Goal: Information Seeking & Learning: Learn about a topic

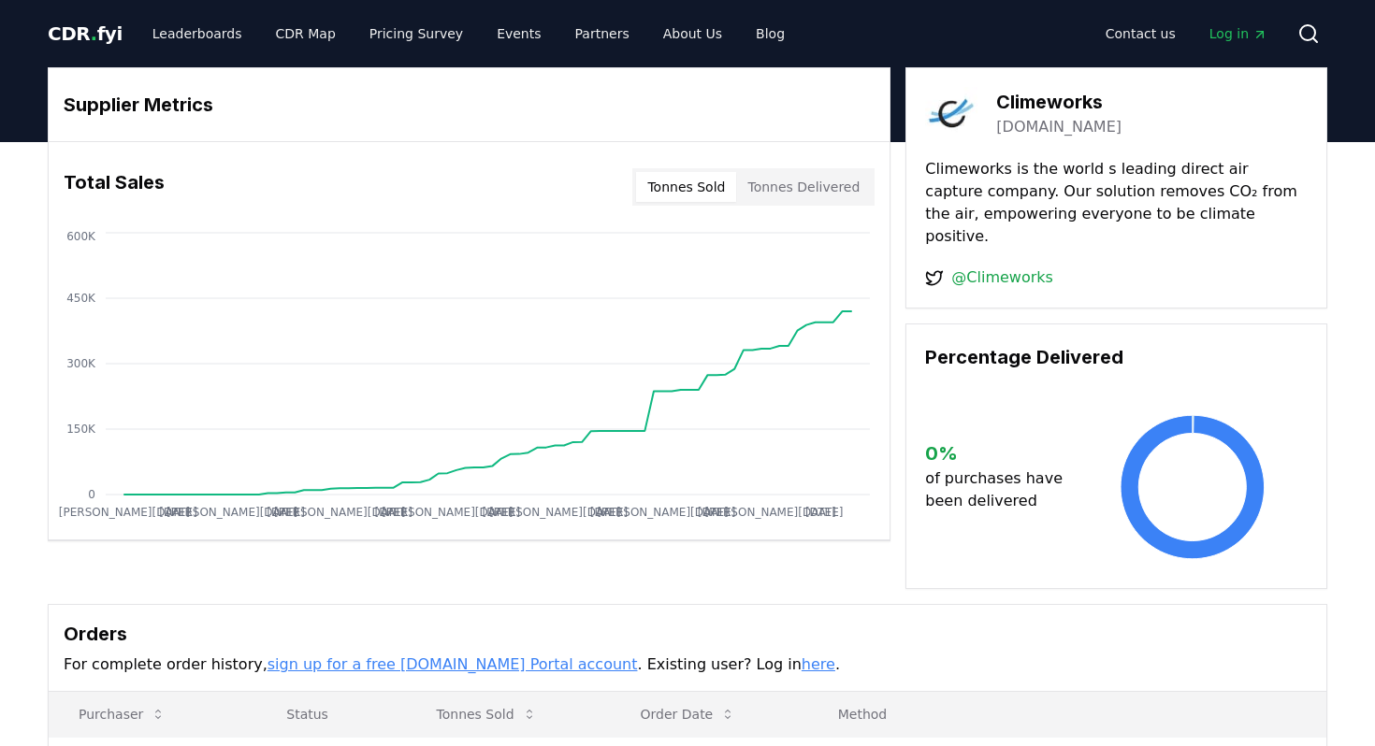
click at [83, 36] on span "CDR . fyi" at bounding box center [85, 33] width 75 height 22
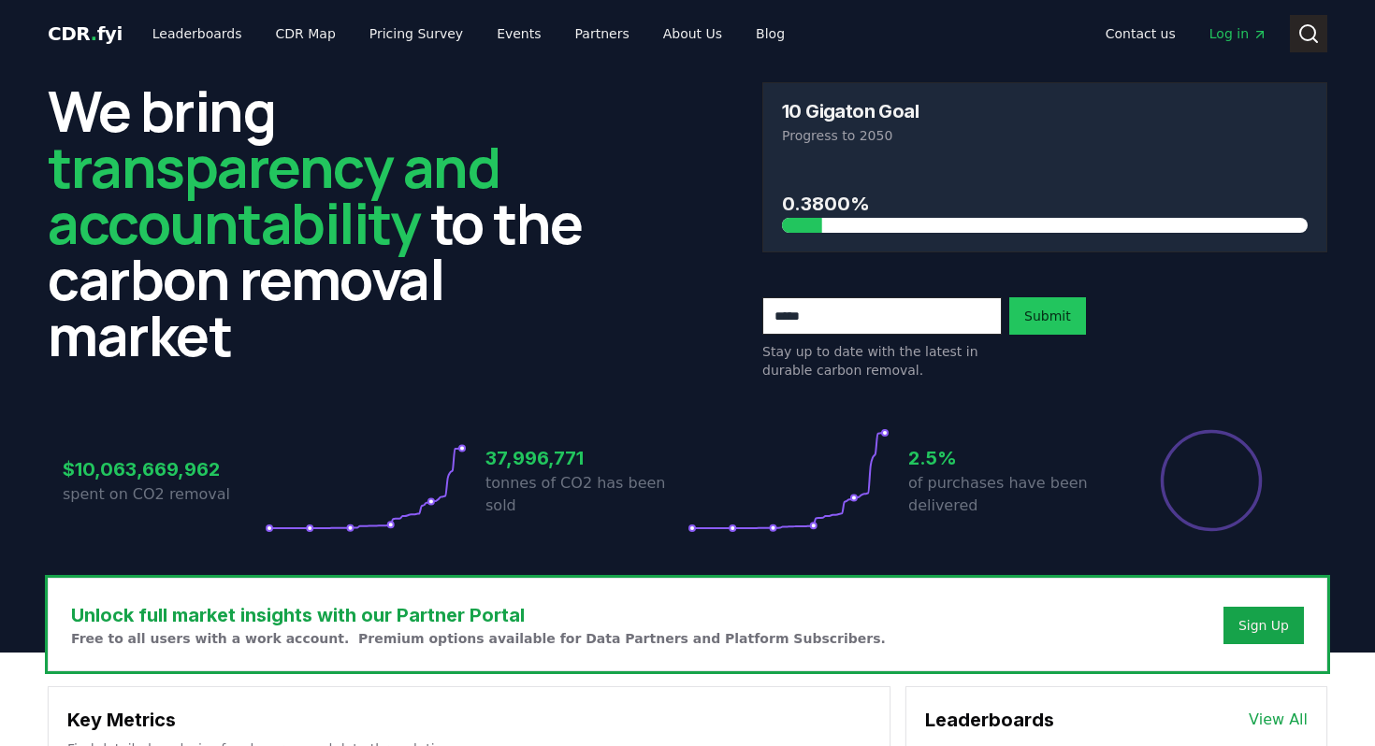
click at [1304, 34] on icon at bounding box center [1308, 33] width 22 height 22
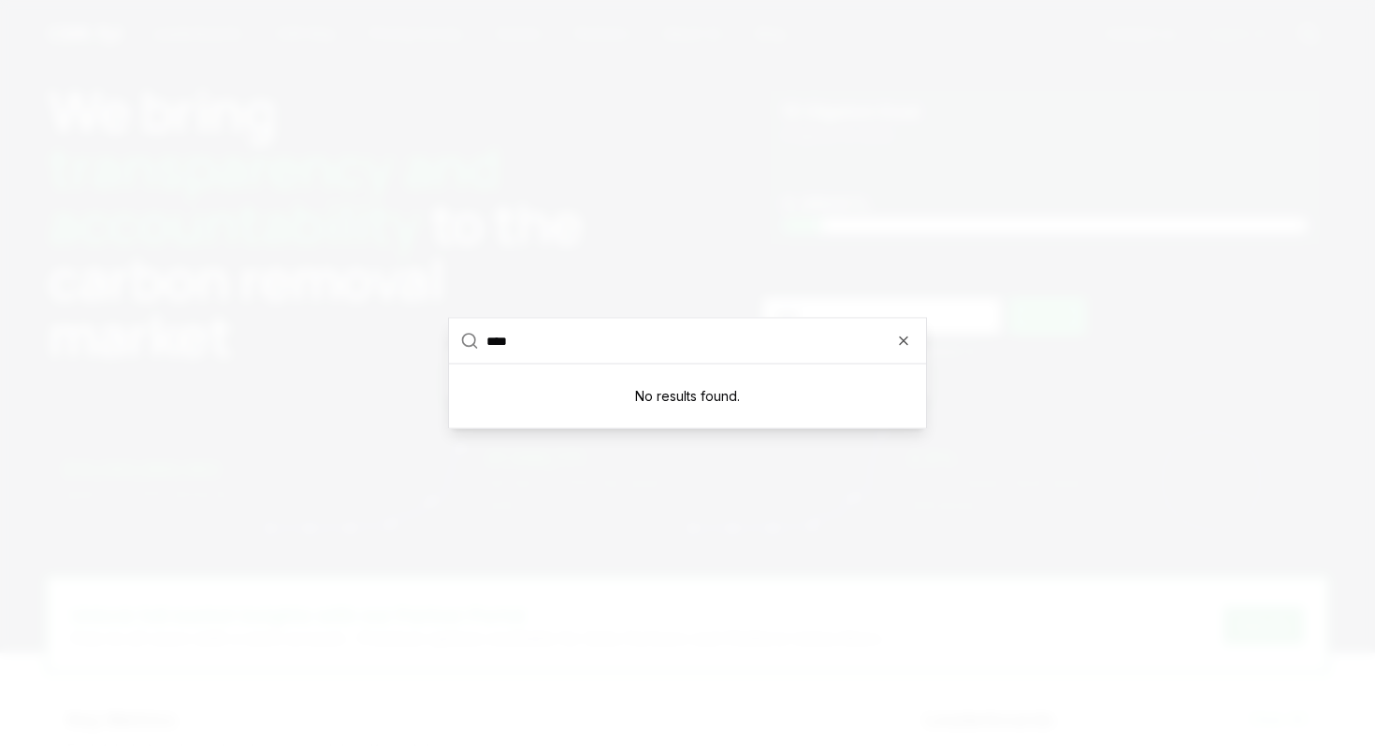
type input "***"
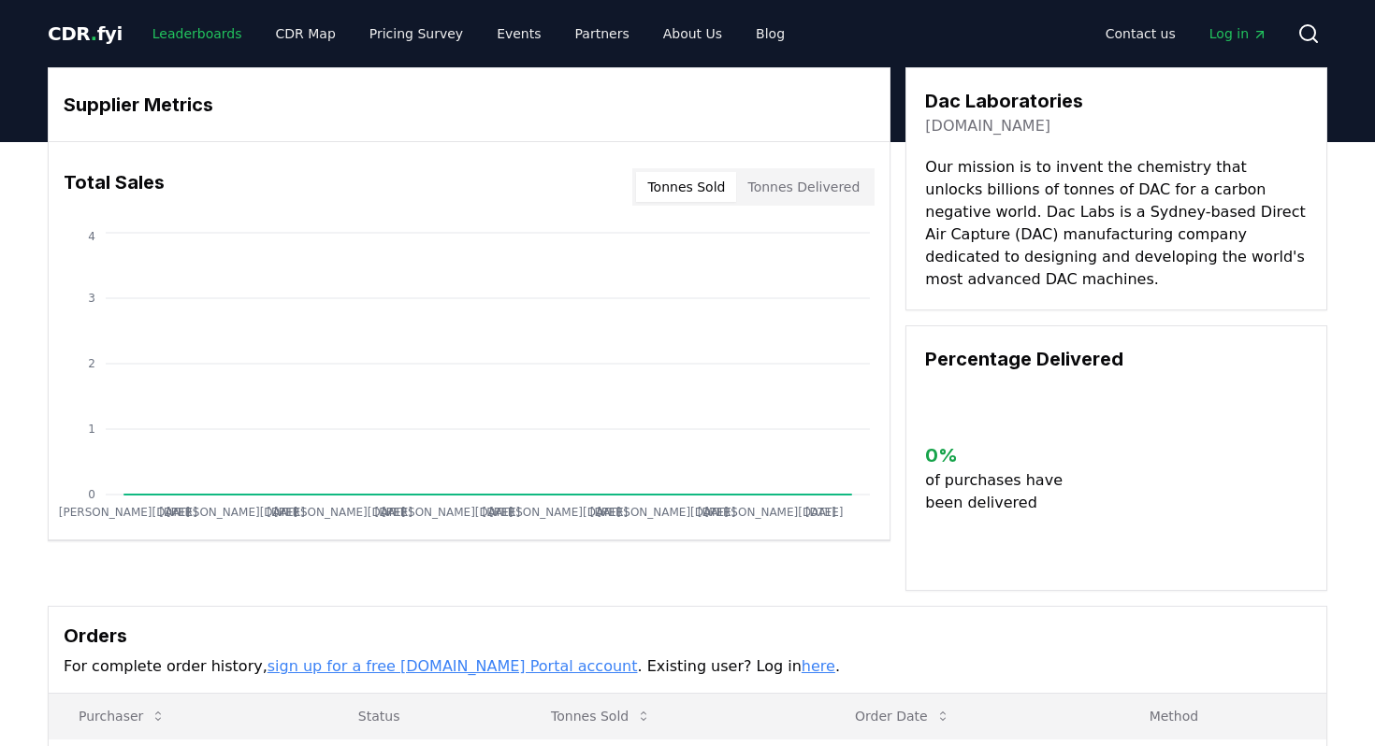
click at [183, 27] on link "Leaderboards" at bounding box center [197, 34] width 120 height 34
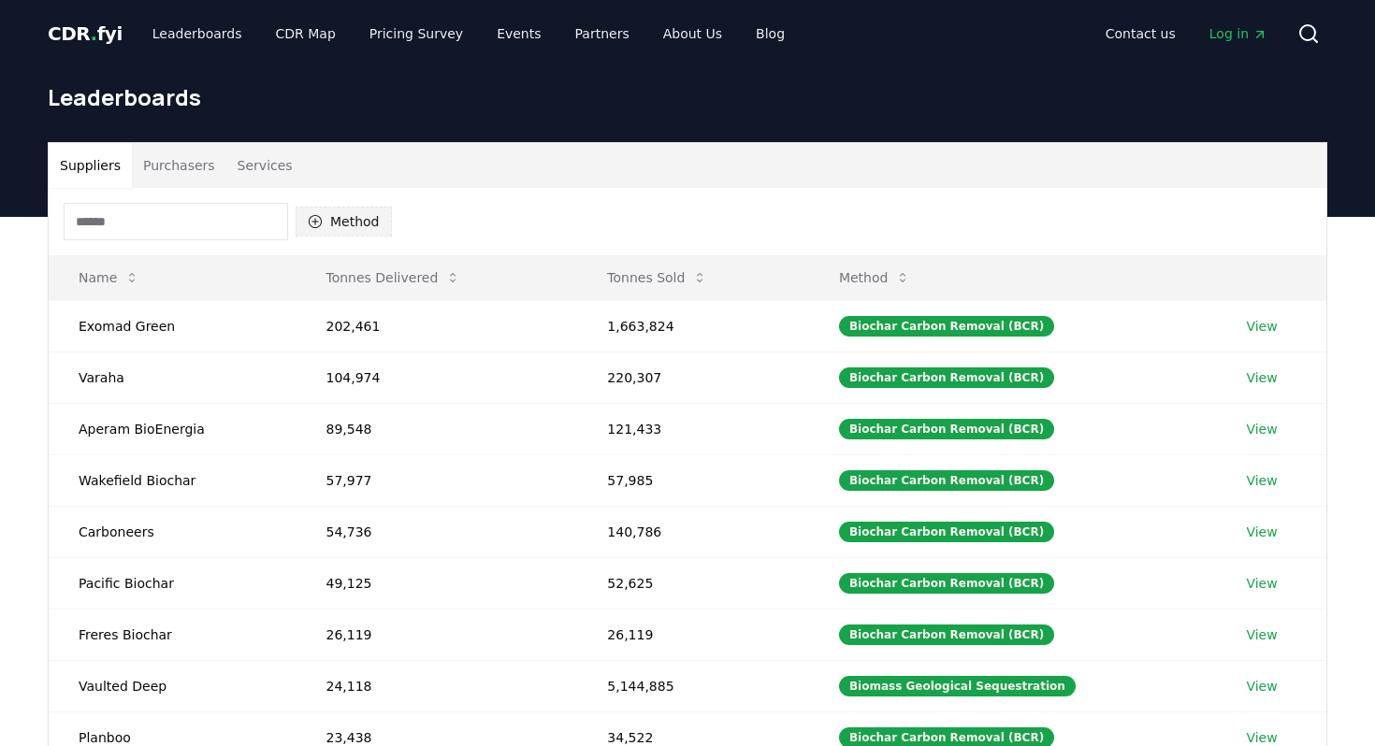
click at [314, 219] on icon "button" at bounding box center [315, 221] width 13 height 13
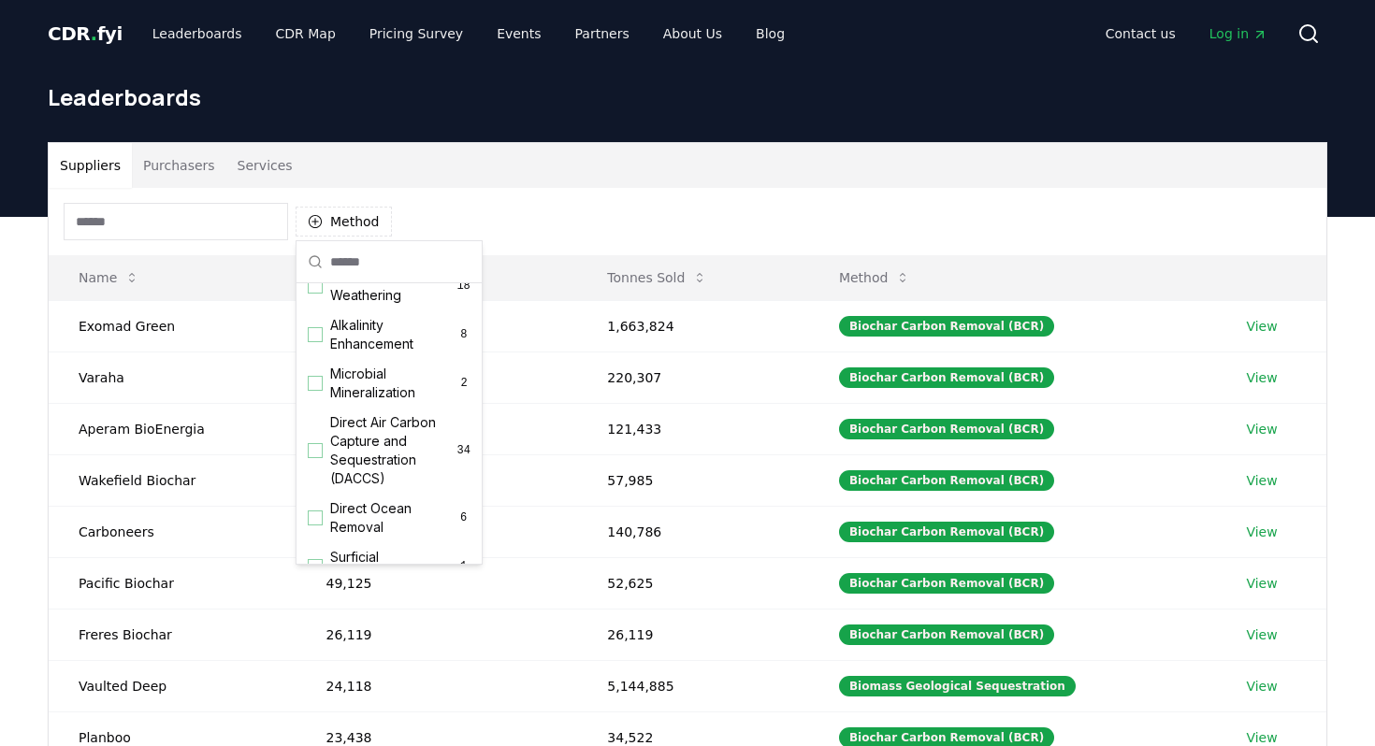
scroll to position [375, 0]
click at [312, 449] on div "Suggestions" at bounding box center [315, 448] width 15 height 15
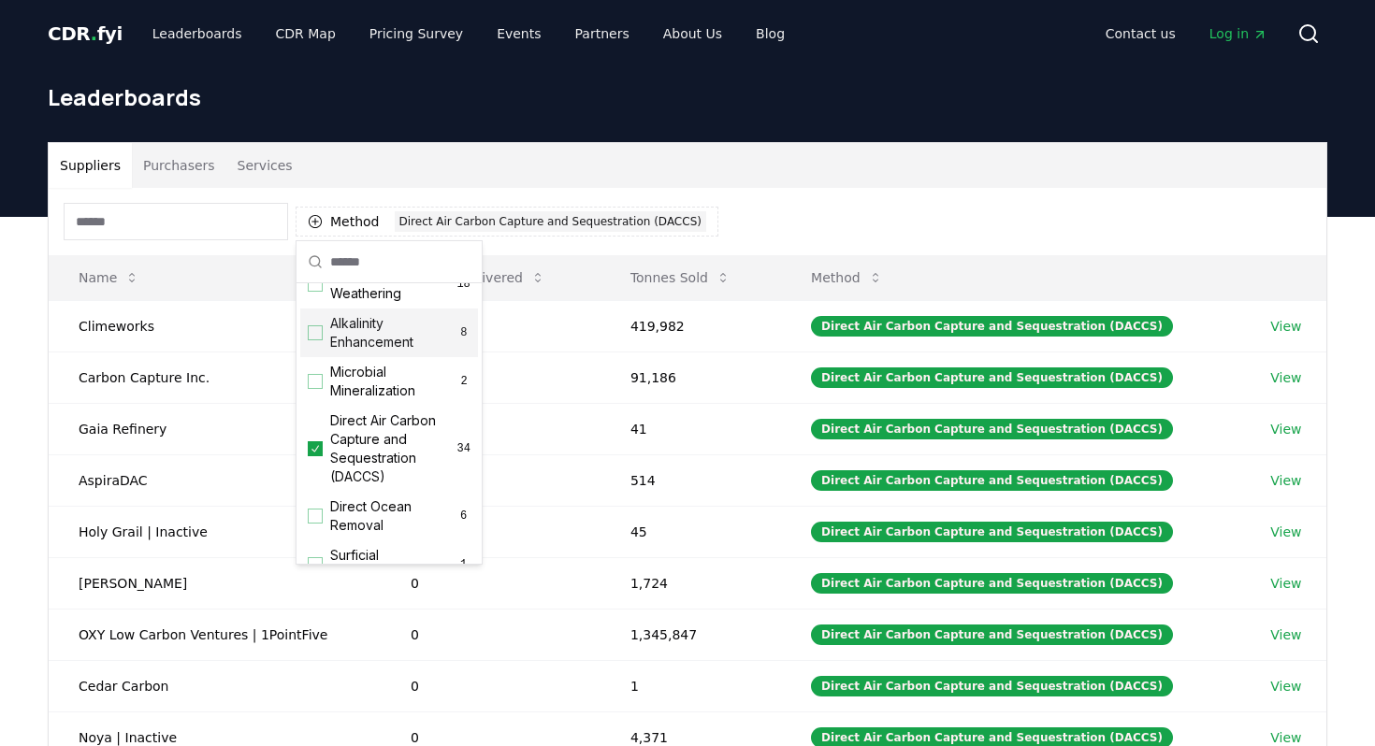
click at [569, 188] on div "Method 1 Direct Air Carbon Capture and Sequestration (DACCS)" at bounding box center [688, 221] width 1278 height 67
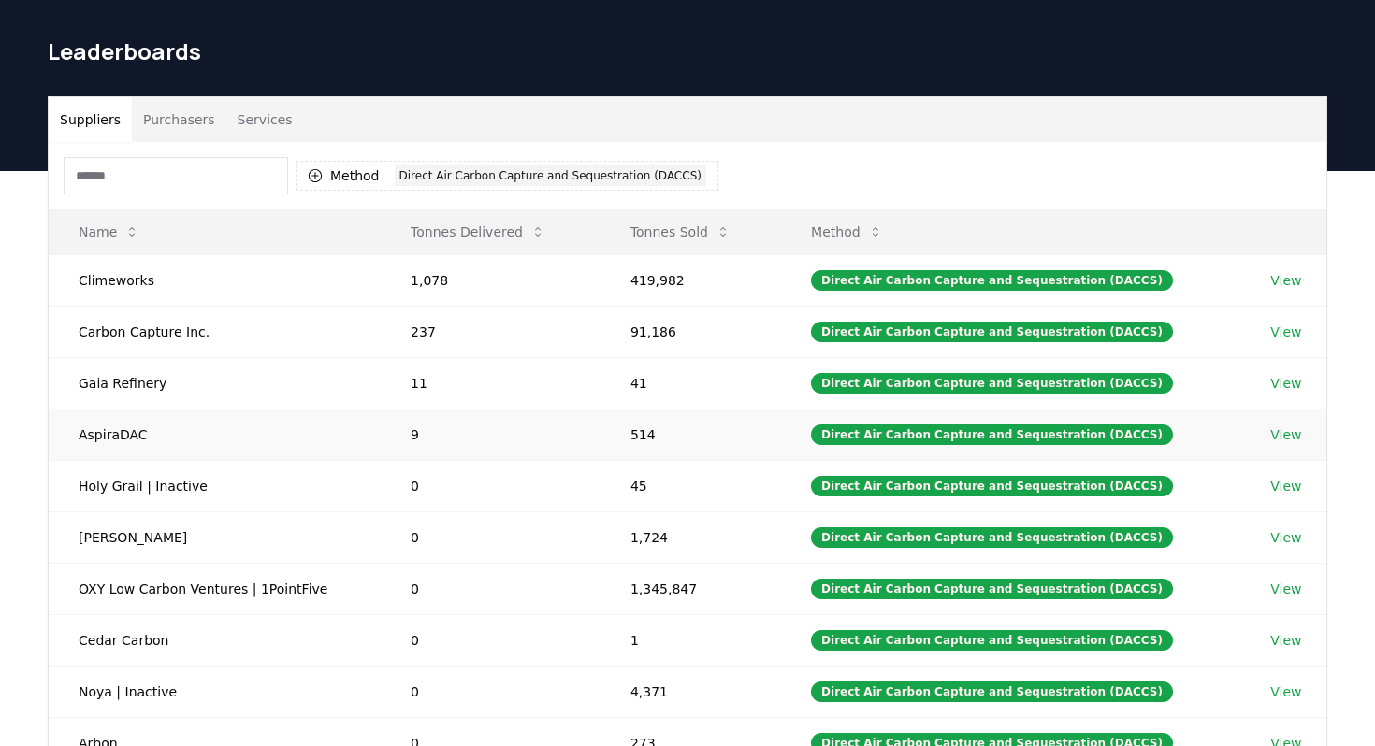
scroll to position [51, 0]
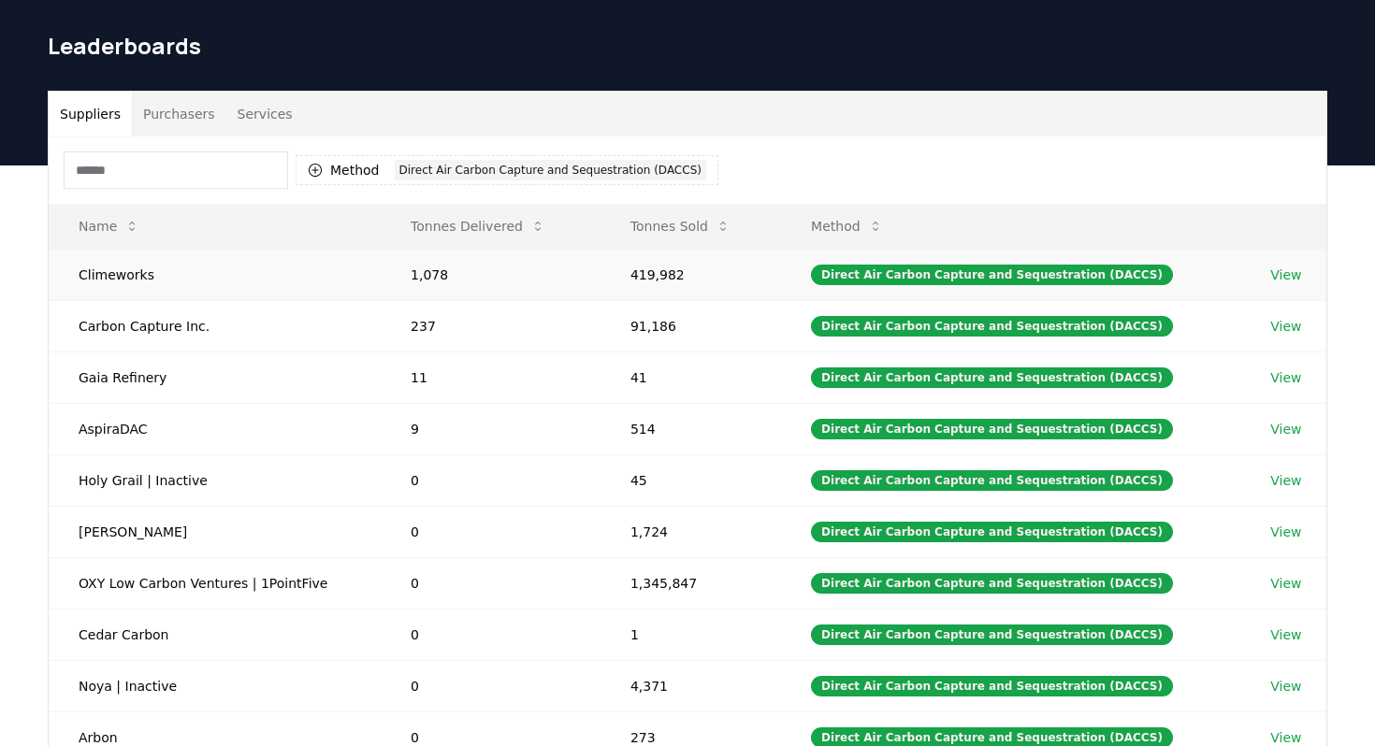
click at [1289, 276] on link "View" at bounding box center [1285, 275] width 31 height 19
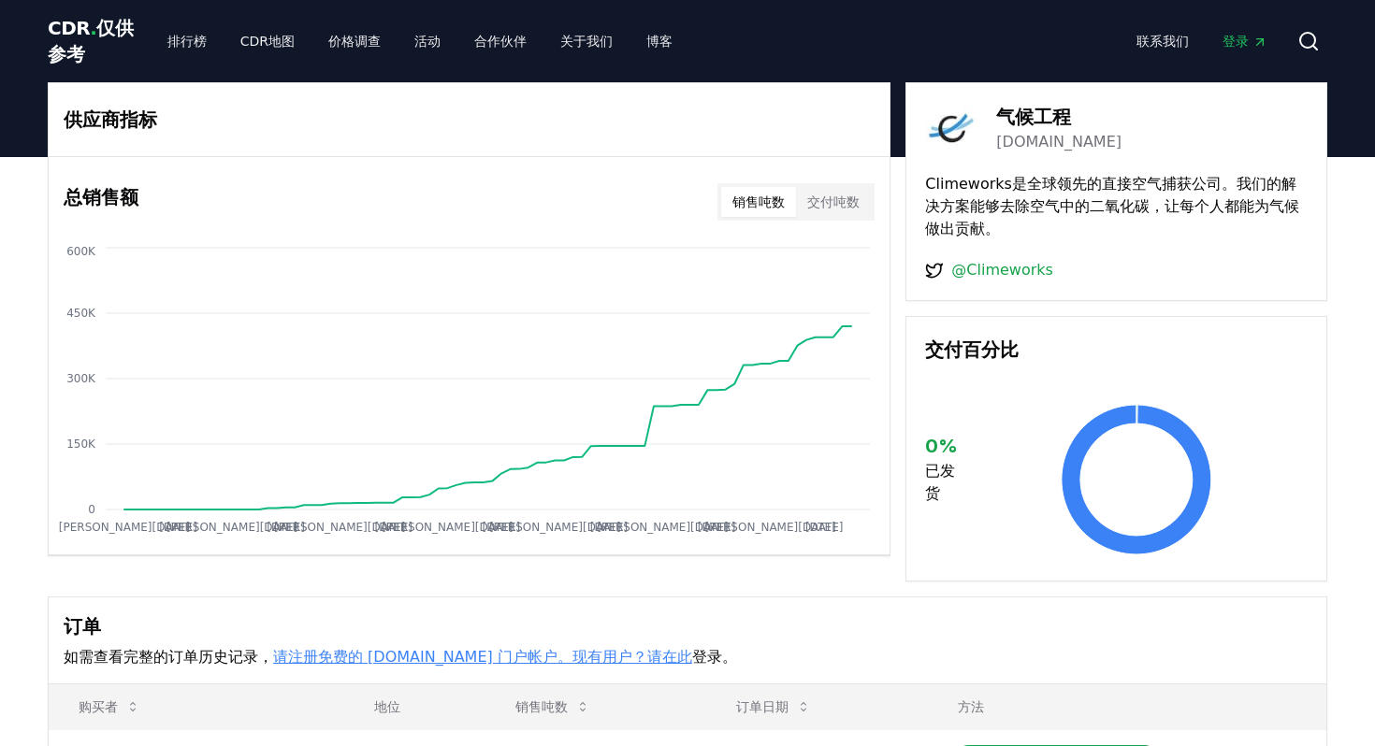
click at [835, 198] on font "交付吨数" at bounding box center [833, 202] width 52 height 15
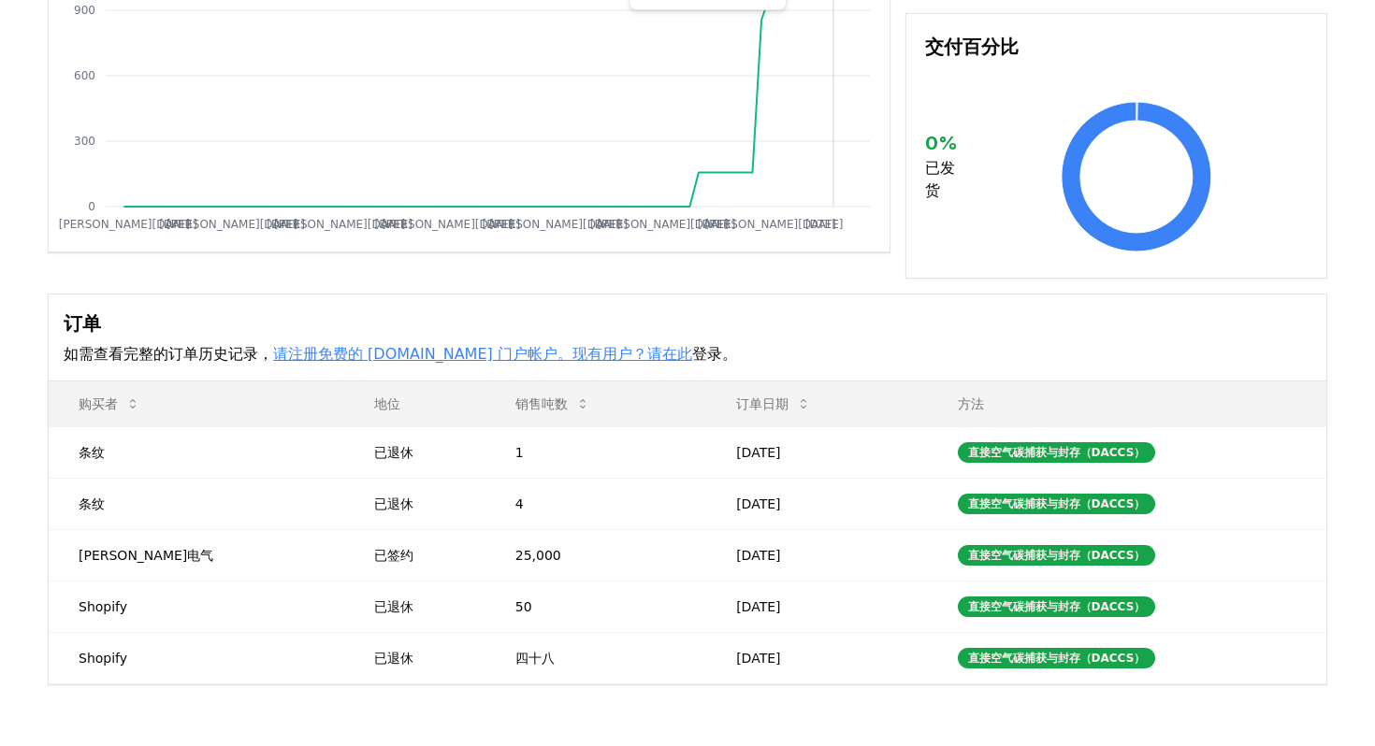
scroll to position [420, 0]
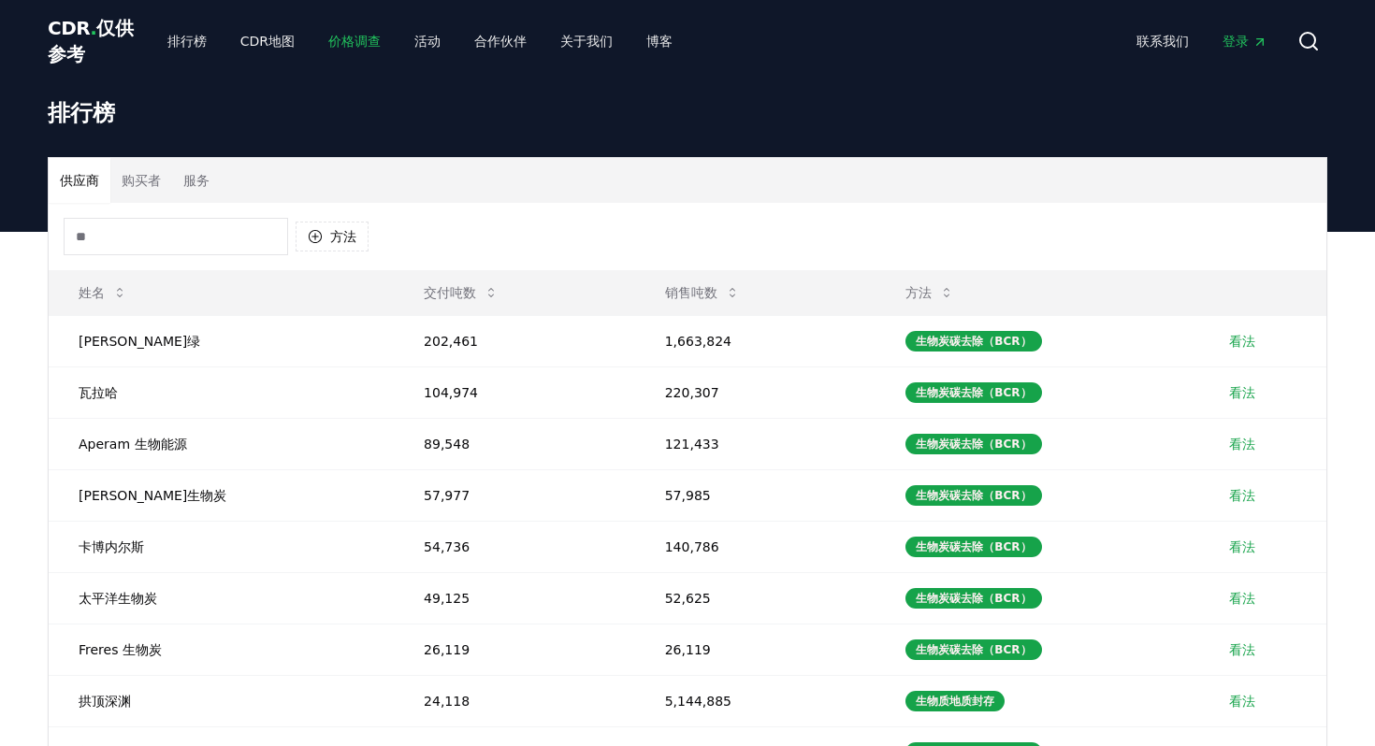
click at [365, 39] on font "价格调查" at bounding box center [354, 41] width 52 height 15
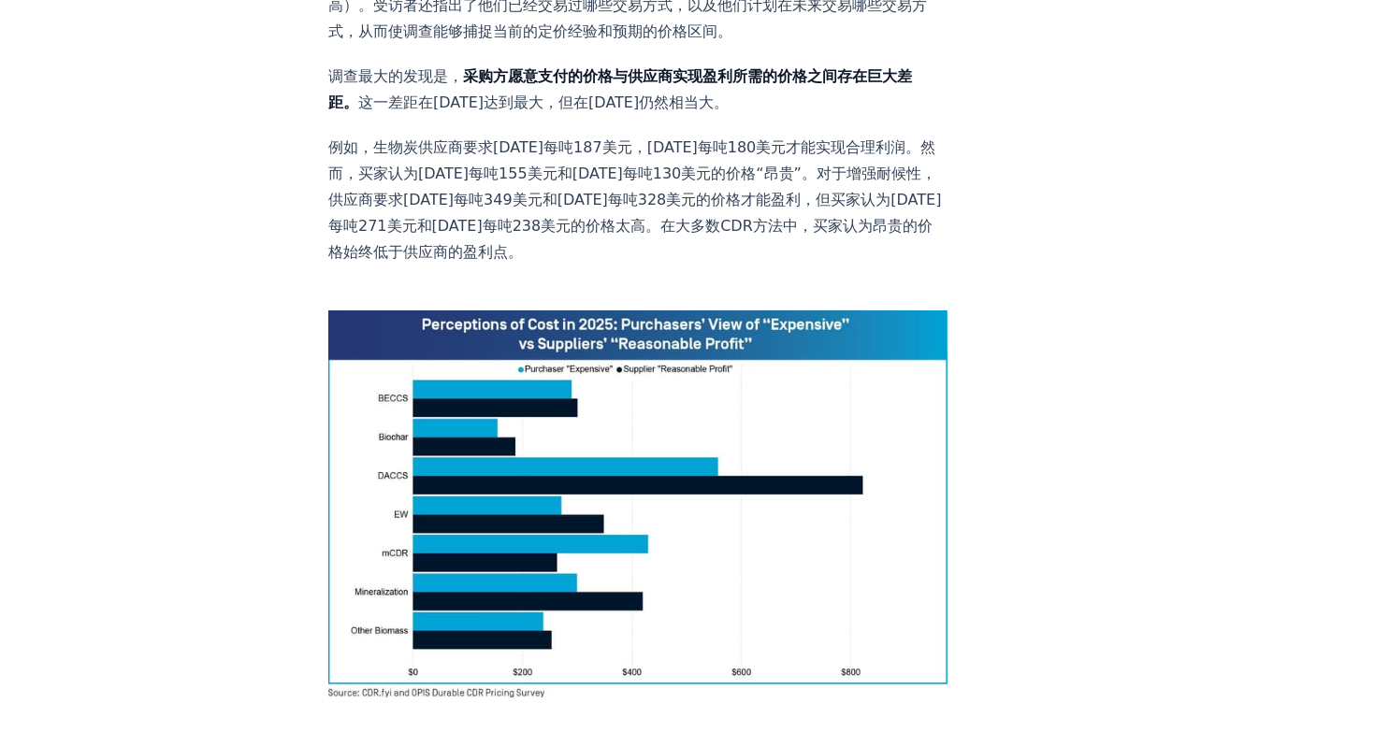
scroll to position [1118, 0]
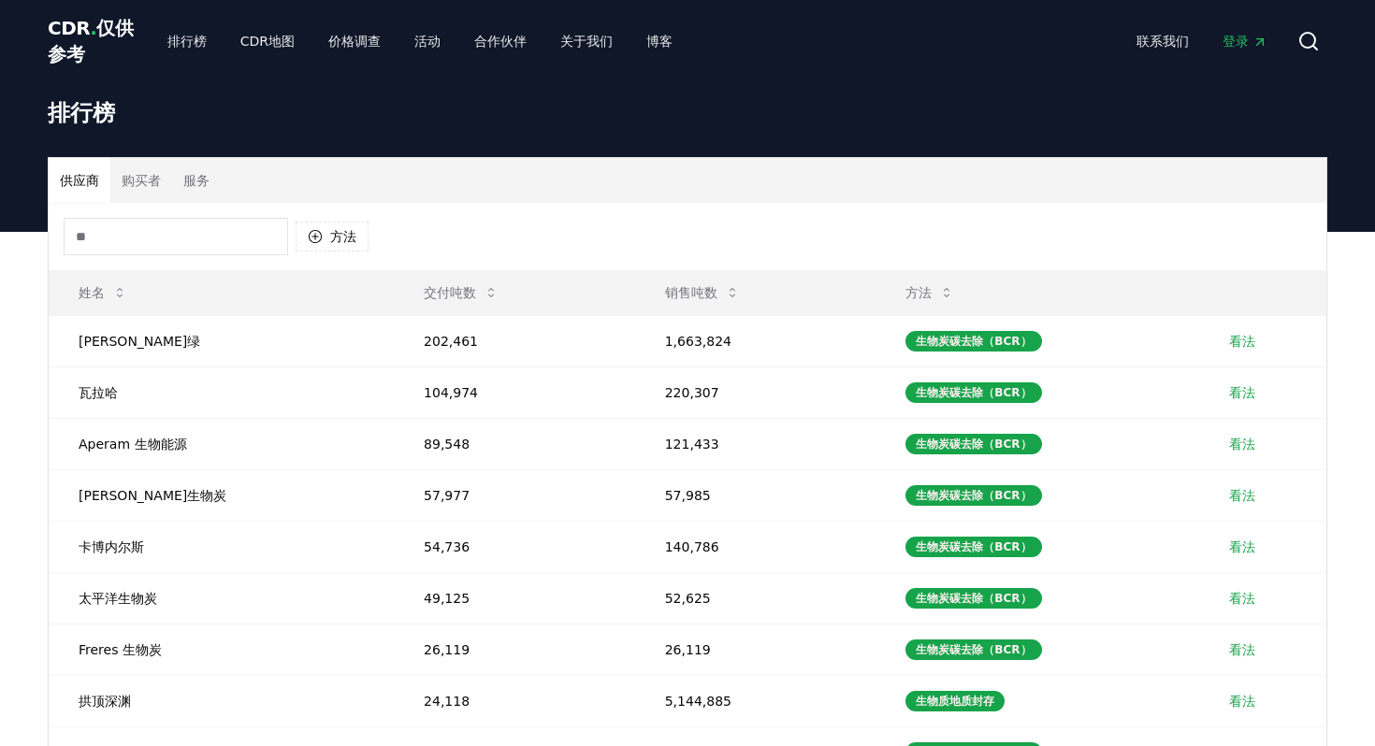
click at [942, 140] on div "排行榜" at bounding box center [687, 119] width 1309 height 75
